Goal: Task Accomplishment & Management: Manage account settings

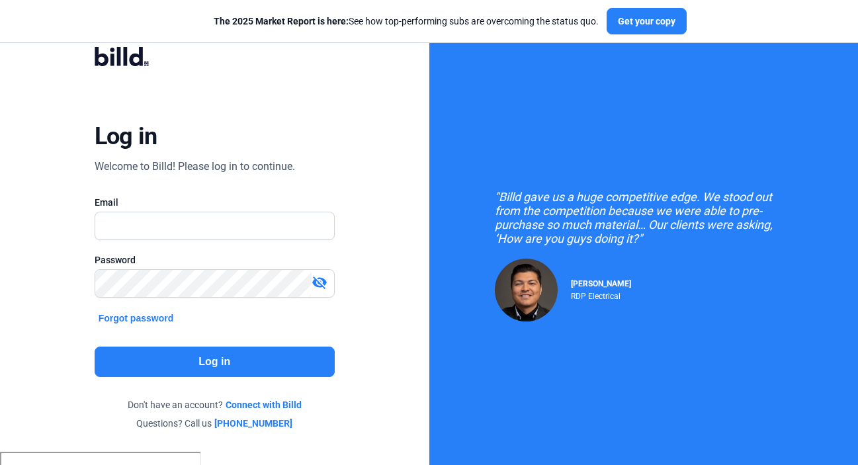
click at [292, 167] on div "Welcome to Billd! Please log in to continue." at bounding box center [195, 167] width 200 height 16
click at [224, 218] on input "text" at bounding box center [207, 225] width 225 height 27
type input "[EMAIL_ADDRESS][DOMAIN_NAME]"
click at [198, 366] on button "Log in" at bounding box center [215, 361] width 240 height 30
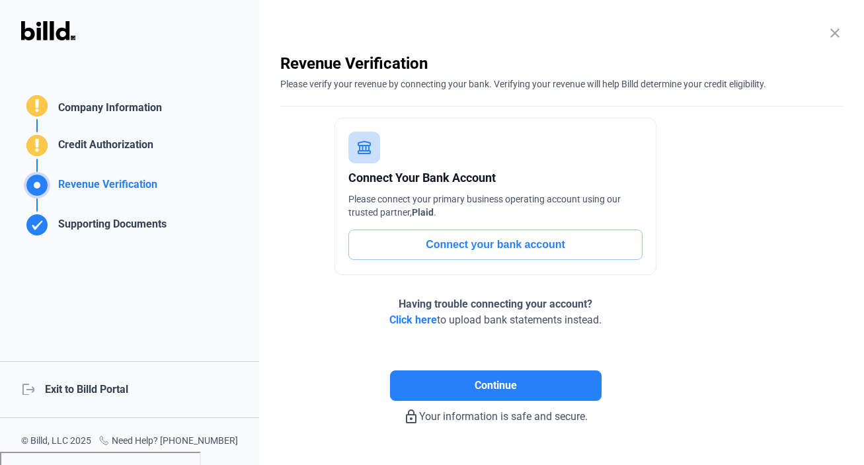
click at [830, 34] on mat-icon "close" at bounding box center [835, 33] width 16 height 16
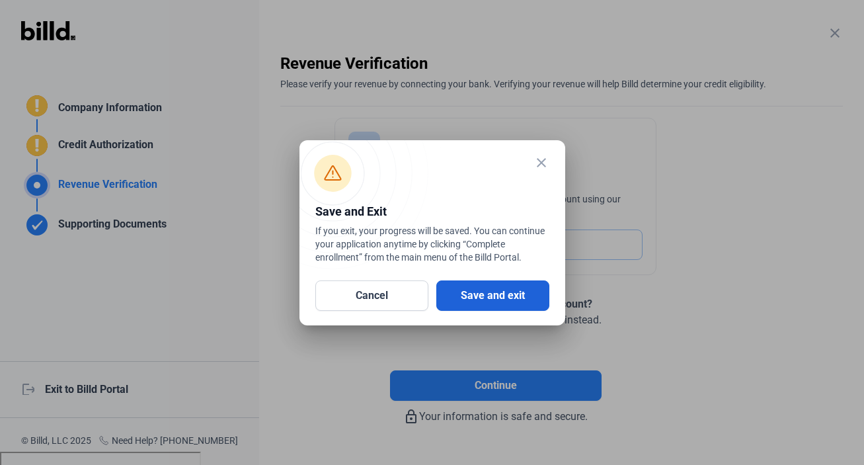
click at [466, 295] on button "Save and exit" at bounding box center [492, 295] width 113 height 30
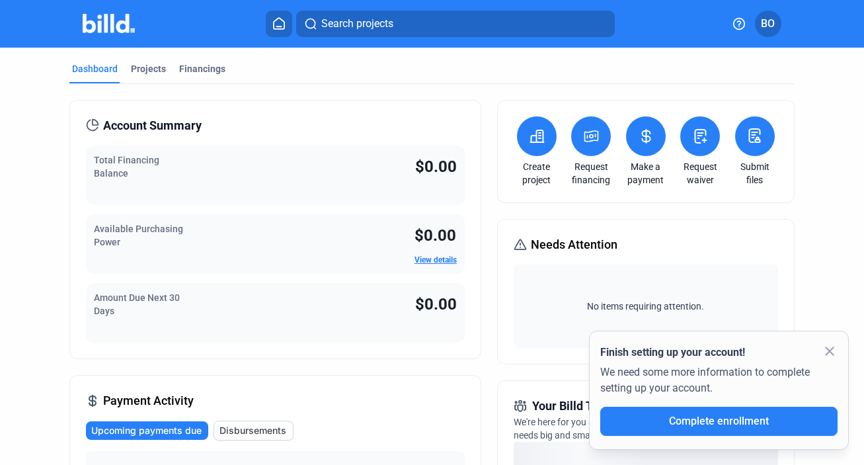
click at [775, 21] on button "BO" at bounding box center [768, 24] width 26 height 26
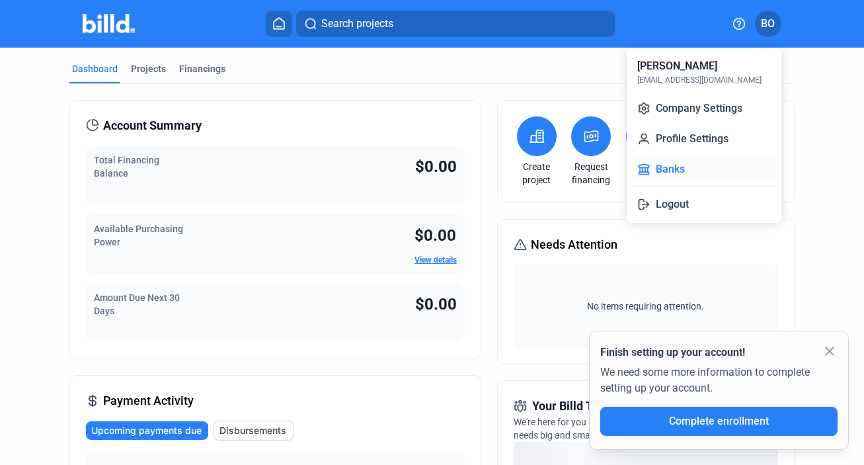
click at [692, 167] on button "Banks" at bounding box center [704, 169] width 144 height 26
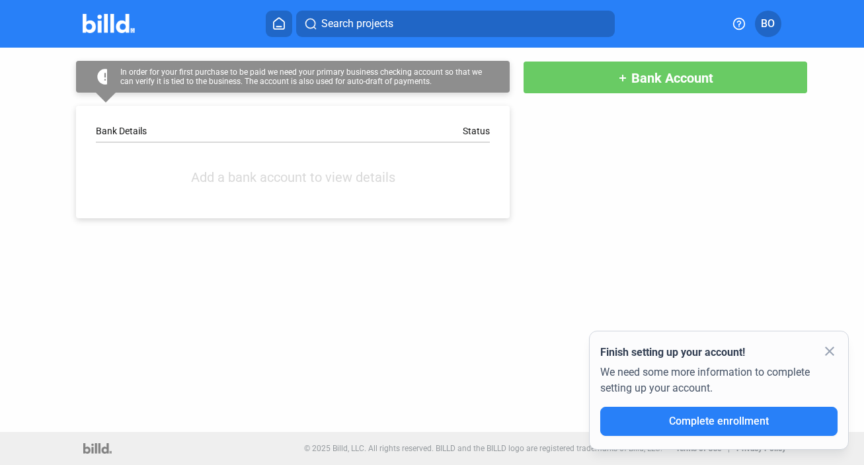
click at [285, 19] on icon at bounding box center [278, 23] width 13 height 13
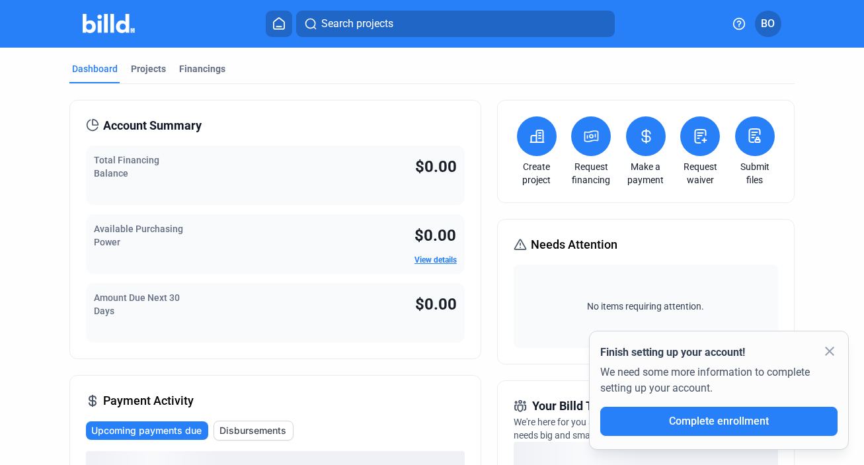
click at [750, 135] on icon at bounding box center [754, 136] width 17 height 16
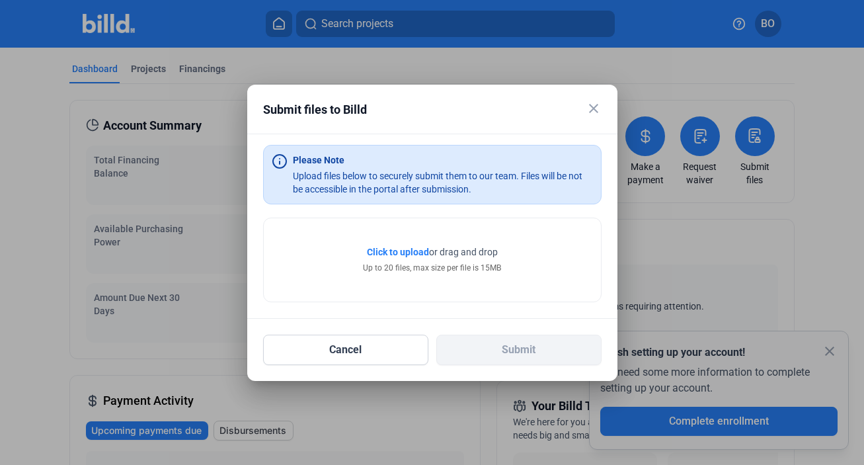
click at [596, 108] on mat-icon "close" at bounding box center [594, 108] width 16 height 16
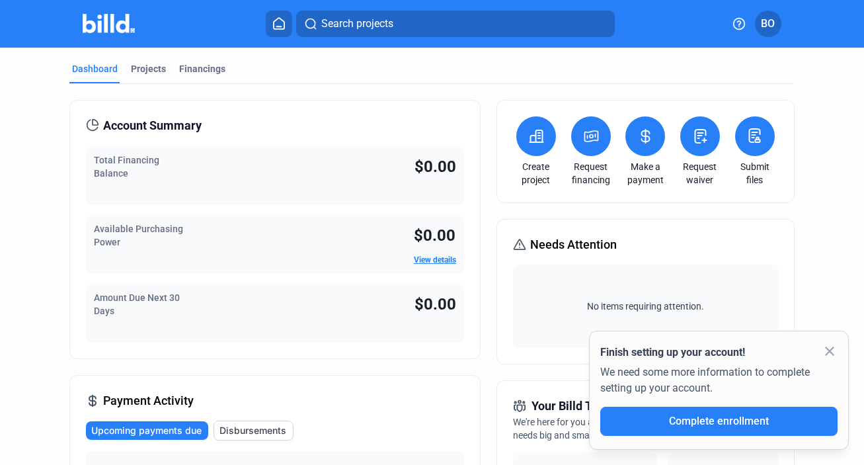
click at [581, 144] on button at bounding box center [591, 136] width 40 height 40
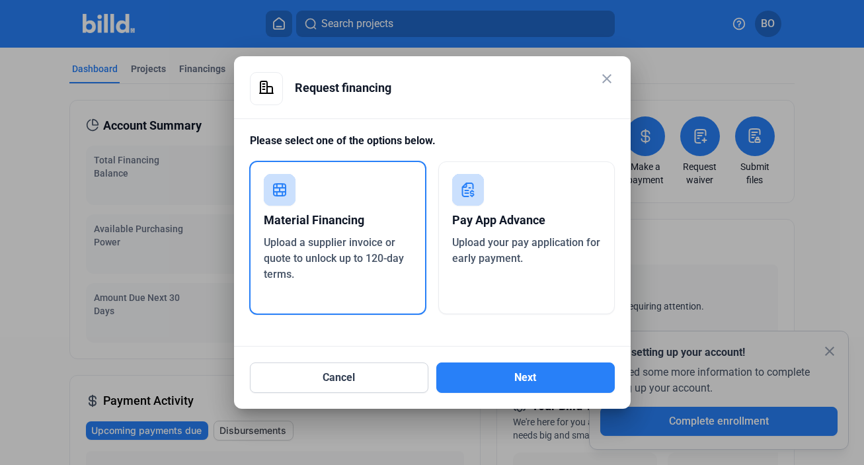
click at [607, 76] on mat-icon "close" at bounding box center [607, 79] width 16 height 16
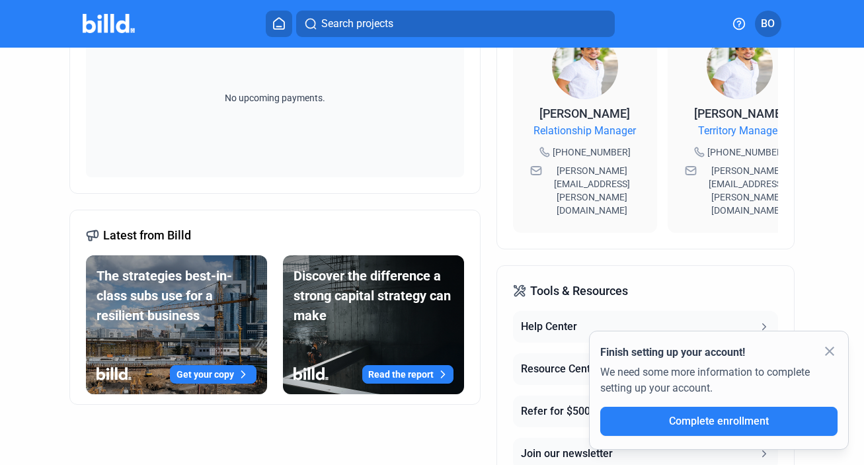
scroll to position [510, 0]
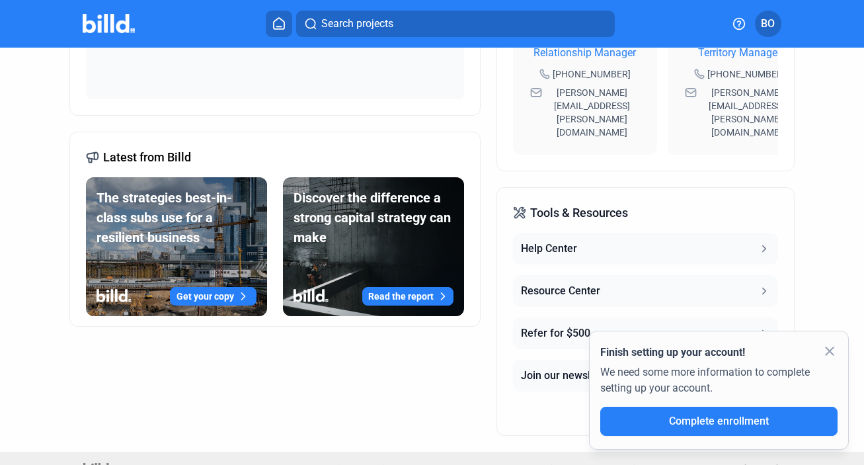
click at [567, 241] on div "Help Center" at bounding box center [549, 249] width 56 height 16
click at [109, 20] on img at bounding box center [109, 23] width 52 height 19
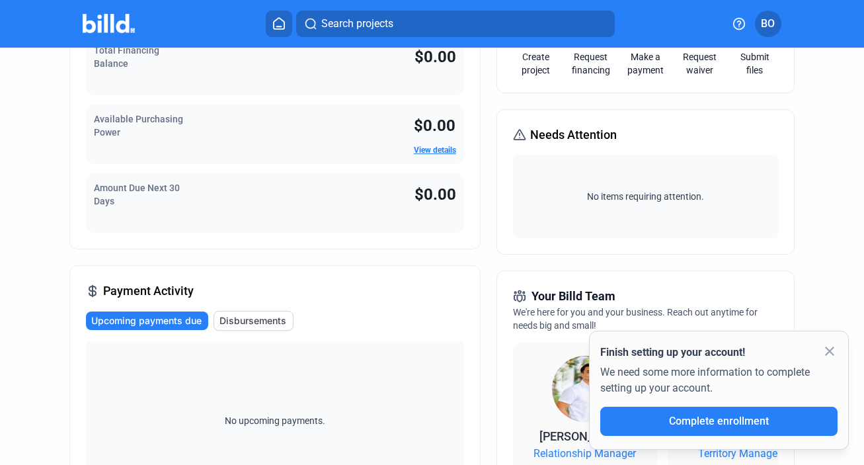
scroll to position [0, 0]
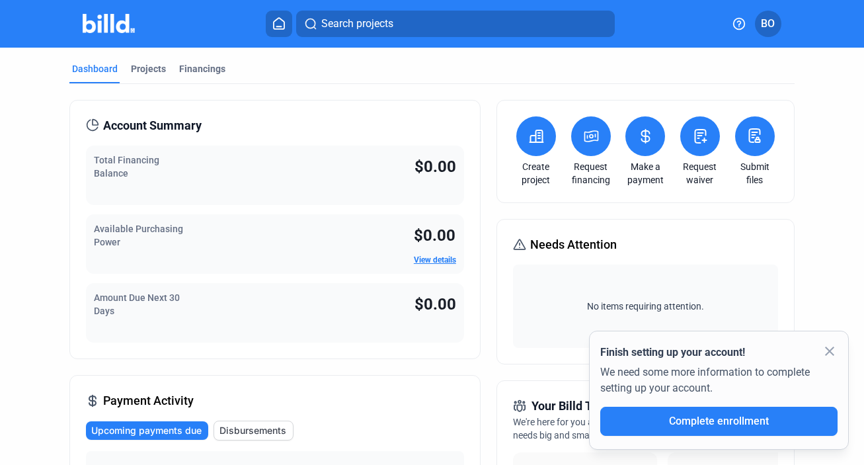
click at [274, 25] on icon at bounding box center [278, 23] width 13 height 13
click at [528, 144] on button at bounding box center [536, 136] width 40 height 40
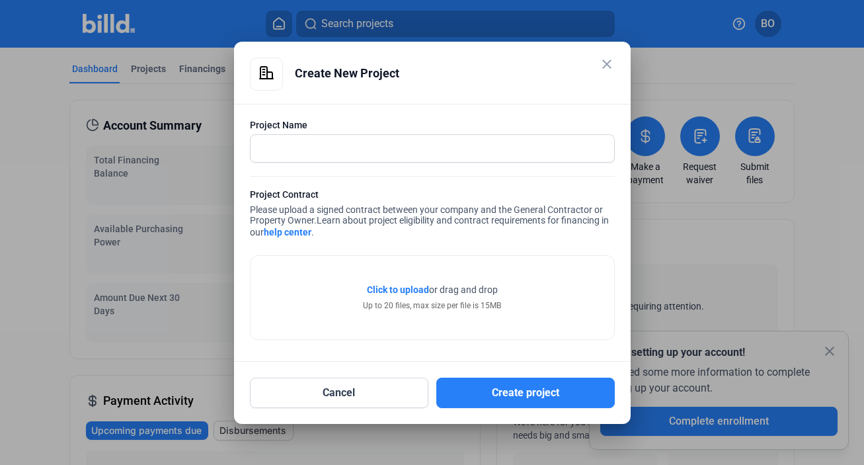
click at [610, 61] on mat-icon "close" at bounding box center [607, 64] width 16 height 16
